Goal: Navigation & Orientation: Find specific page/section

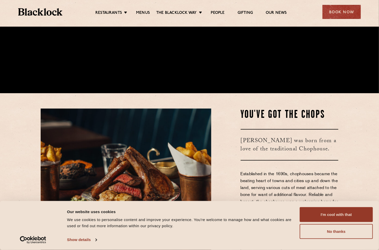
scroll to position [230, 0]
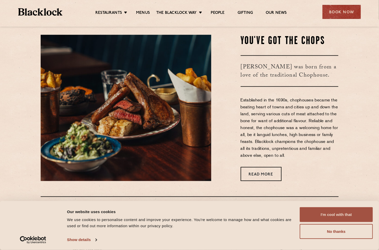
click at [332, 214] on button "I'm cool with that" at bounding box center [336, 214] width 73 height 15
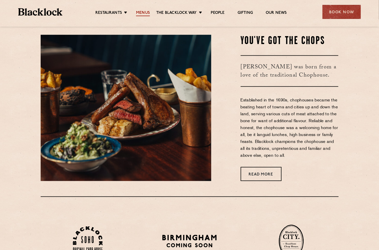
click at [146, 12] on link "Menus" at bounding box center [143, 13] width 14 height 6
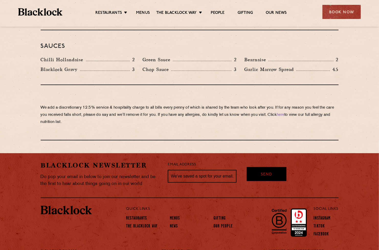
scroll to position [853, 0]
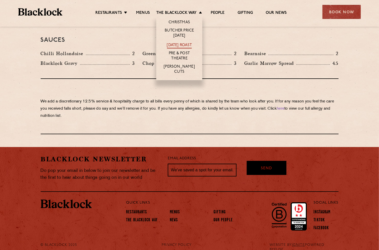
click at [180, 44] on link "[DATE] Roast" at bounding box center [179, 46] width 25 height 6
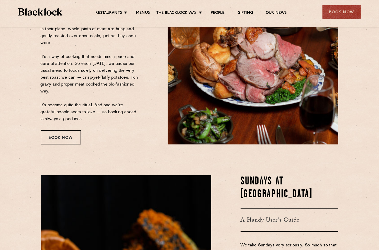
scroll to position [102, 0]
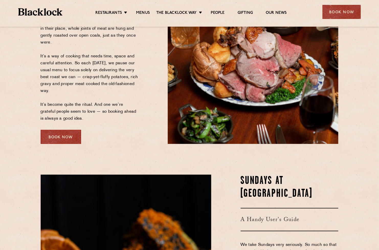
click at [70, 135] on div "Book Now" at bounding box center [61, 137] width 40 height 14
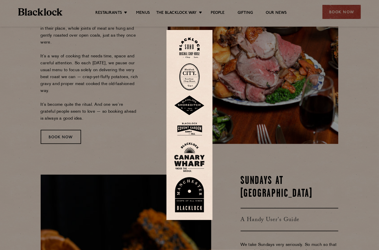
click at [191, 187] on img at bounding box center [189, 194] width 31 height 35
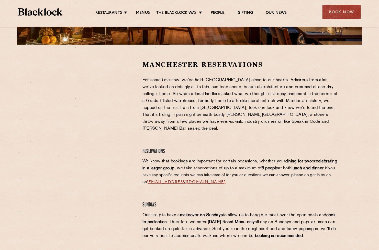
scroll to position [154, 0]
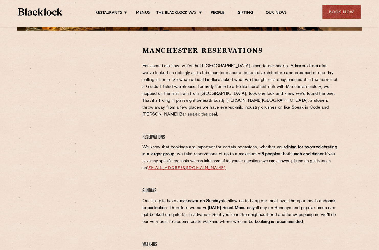
click at [167, 93] on p "For some time now, we’ve held Manchester close to our hearts. Admirers from afa…" at bounding box center [241, 90] width 196 height 55
click at [133, 147] on div at bounding box center [88, 197] width 102 height 303
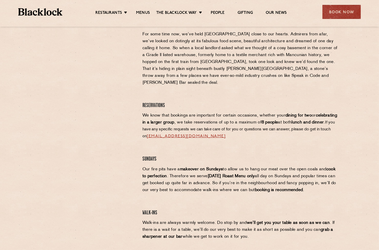
scroll to position [179, 0]
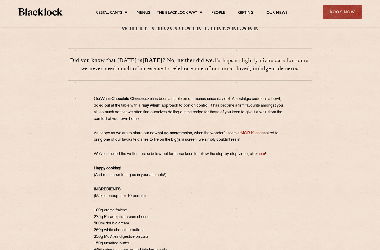
scroll to position [77, 0]
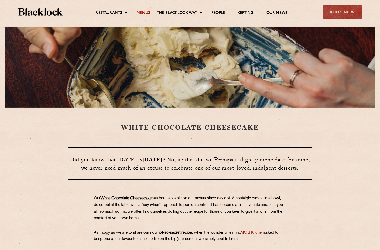
click at [143, 11] on link "Menus" at bounding box center [143, 13] width 14 height 6
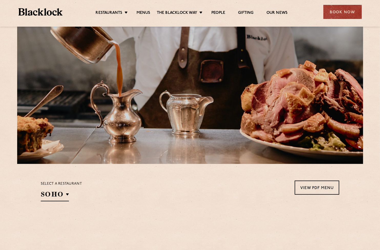
scroll to position [102, 0]
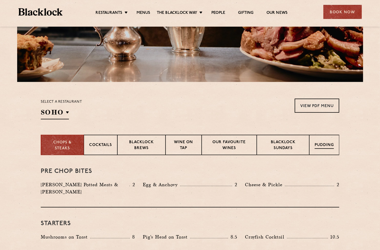
click at [311, 143] on div "Pudding" at bounding box center [324, 145] width 30 height 20
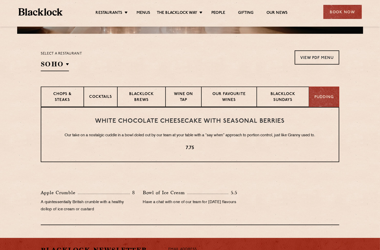
scroll to position [154, 0]
